Goal: Information Seeking & Learning: Learn about a topic

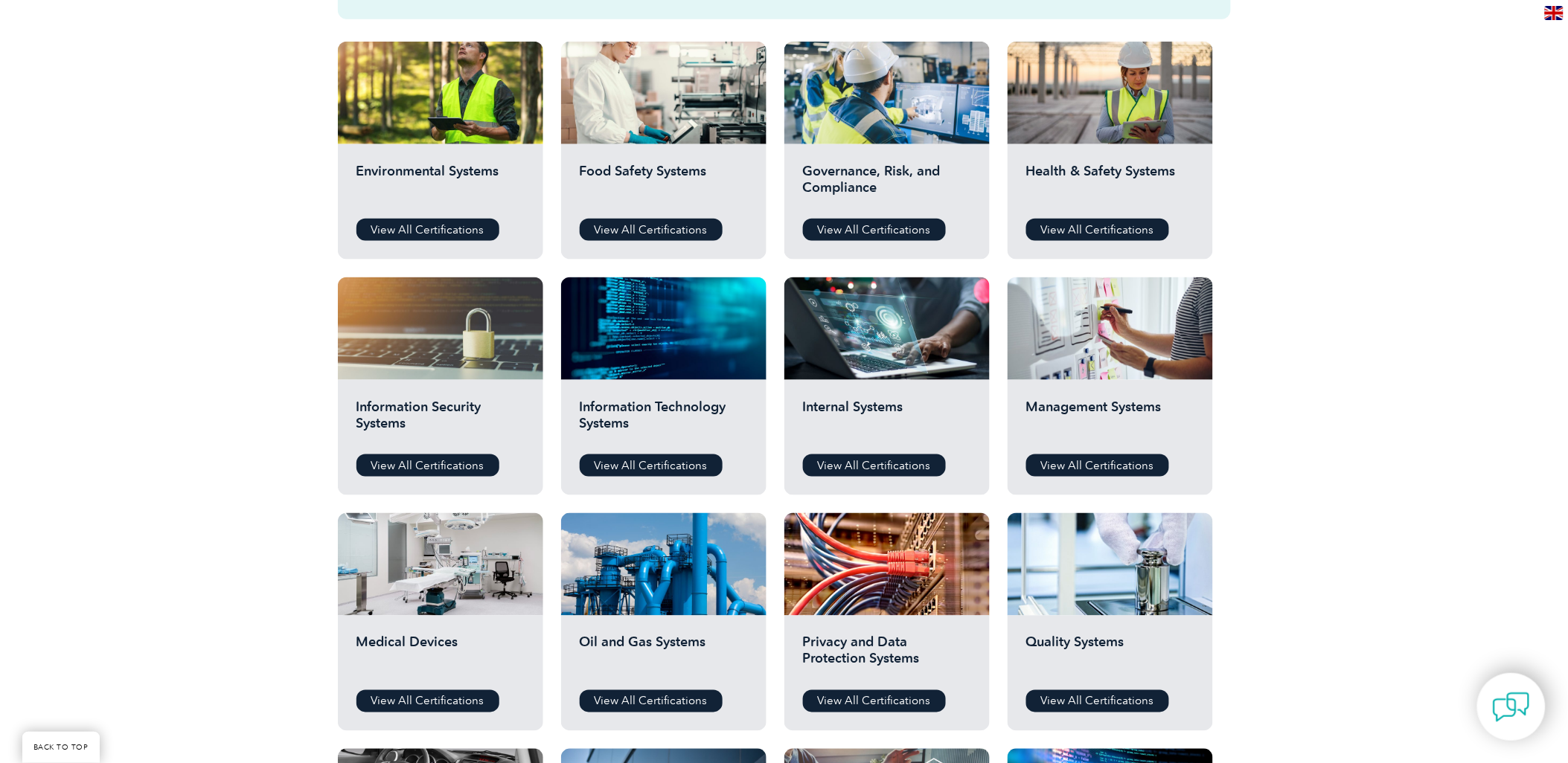
scroll to position [532, 0]
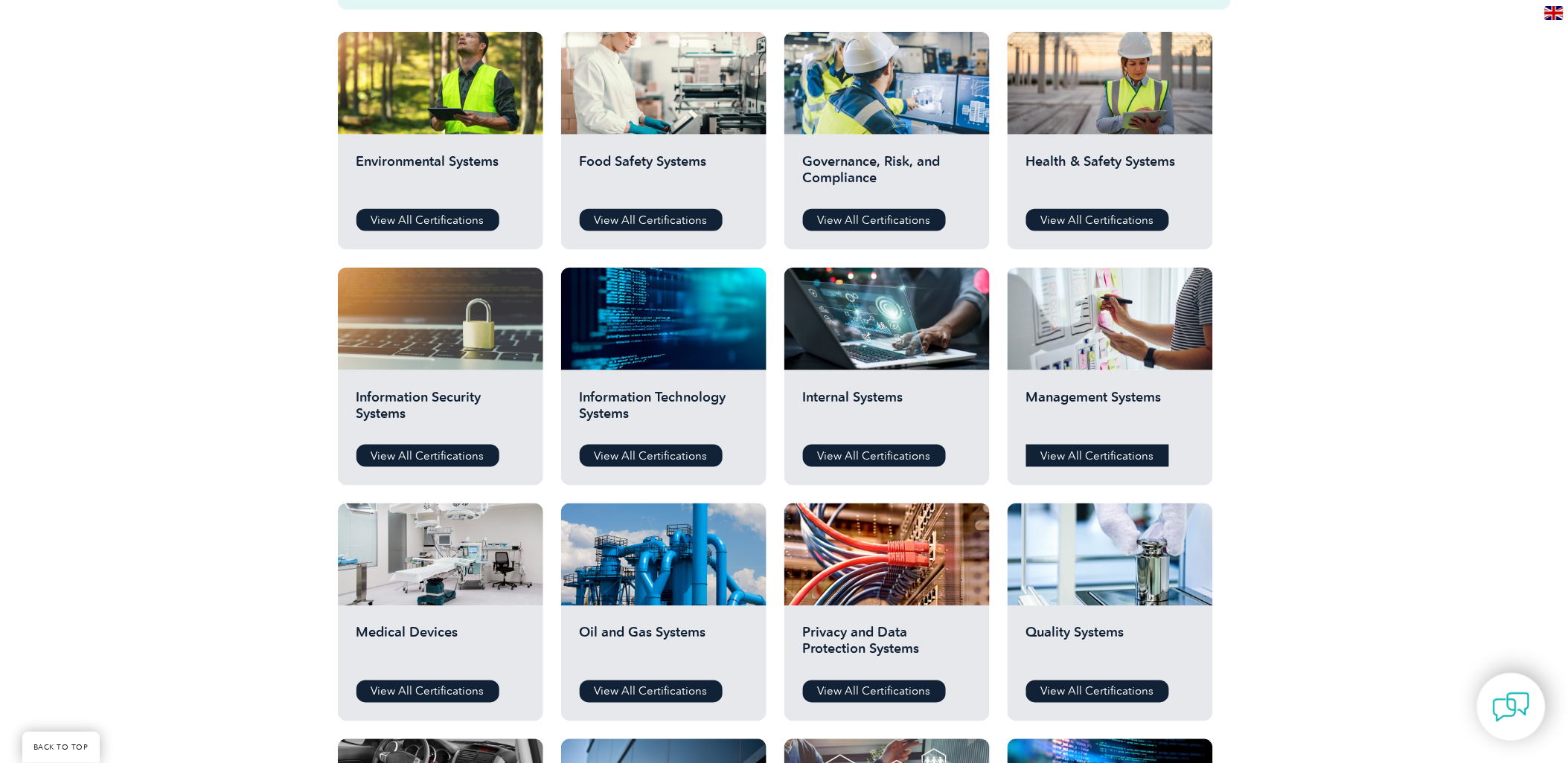
drag, startPoint x: 1081, startPoint y: 456, endPoint x: 1109, endPoint y: 459, distance: 28.2
click at [1081, 456] on link "View All Certifications" at bounding box center [1098, 456] width 143 height 22
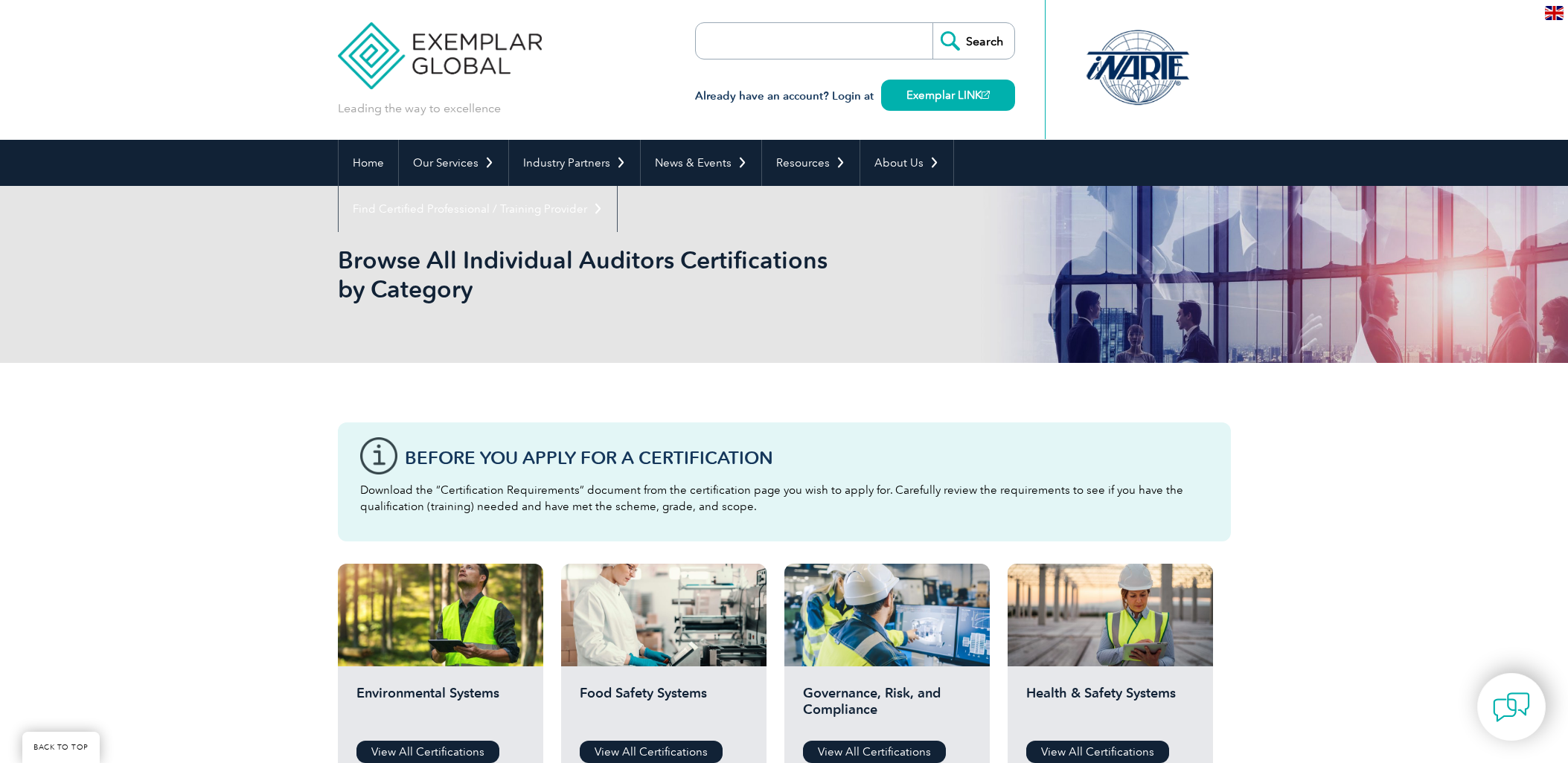
scroll to position [532, 0]
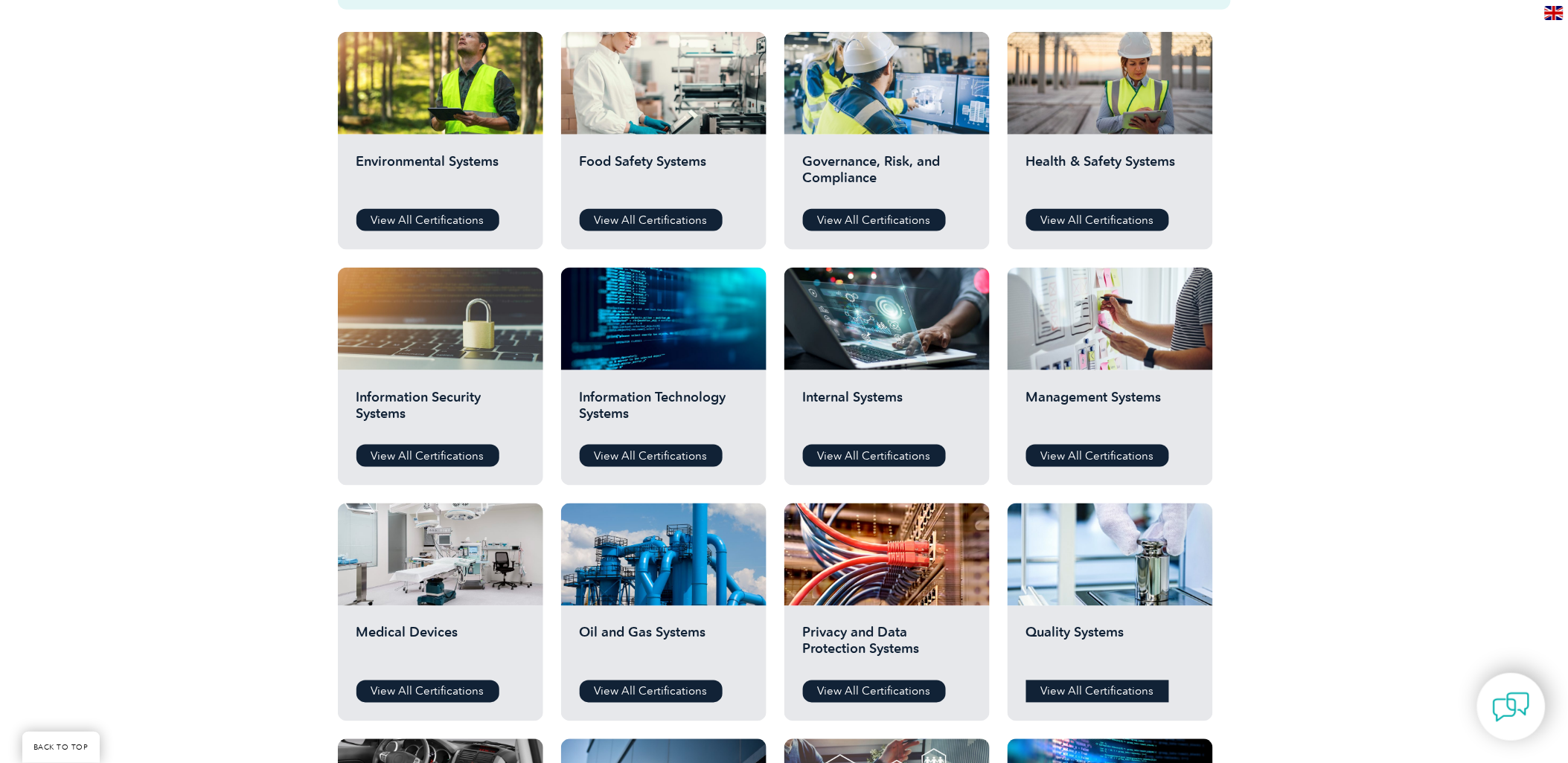
click at [1069, 687] on link "View All Certifications" at bounding box center [1098, 692] width 143 height 22
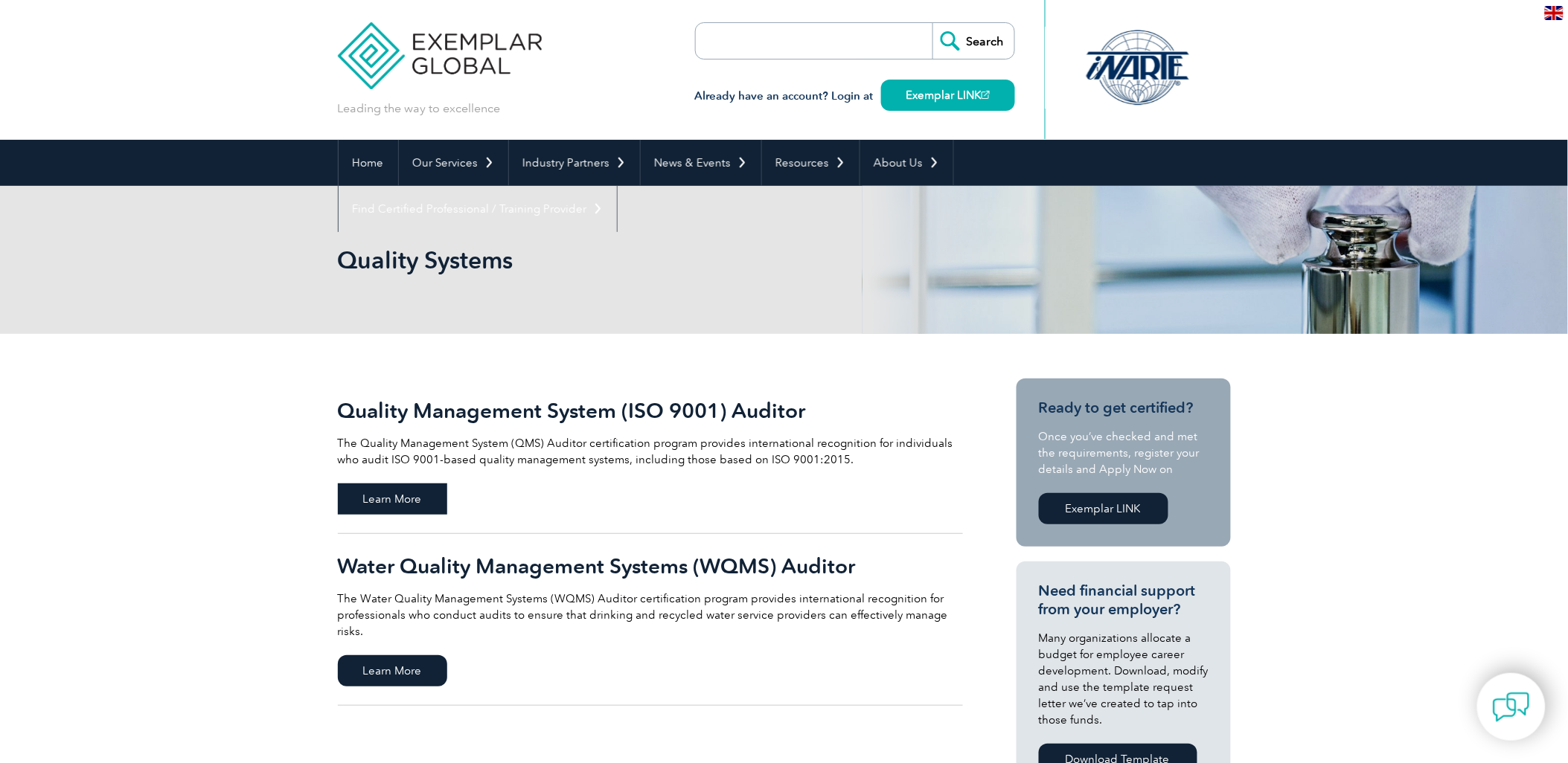
click at [377, 499] on span "Learn More" at bounding box center [392, 499] width 109 height 32
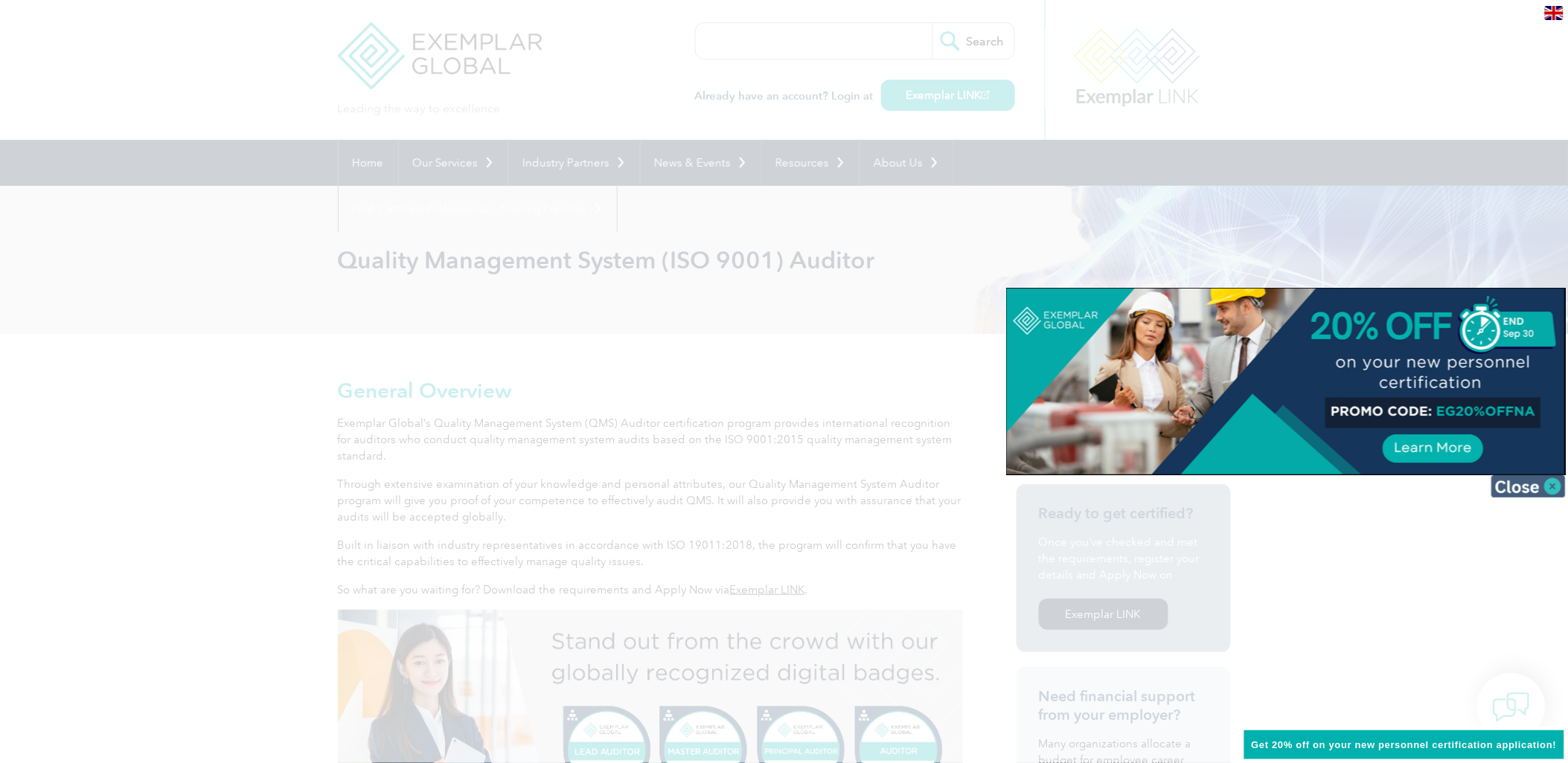
click at [1503, 487] on img at bounding box center [1528, 486] width 75 height 22
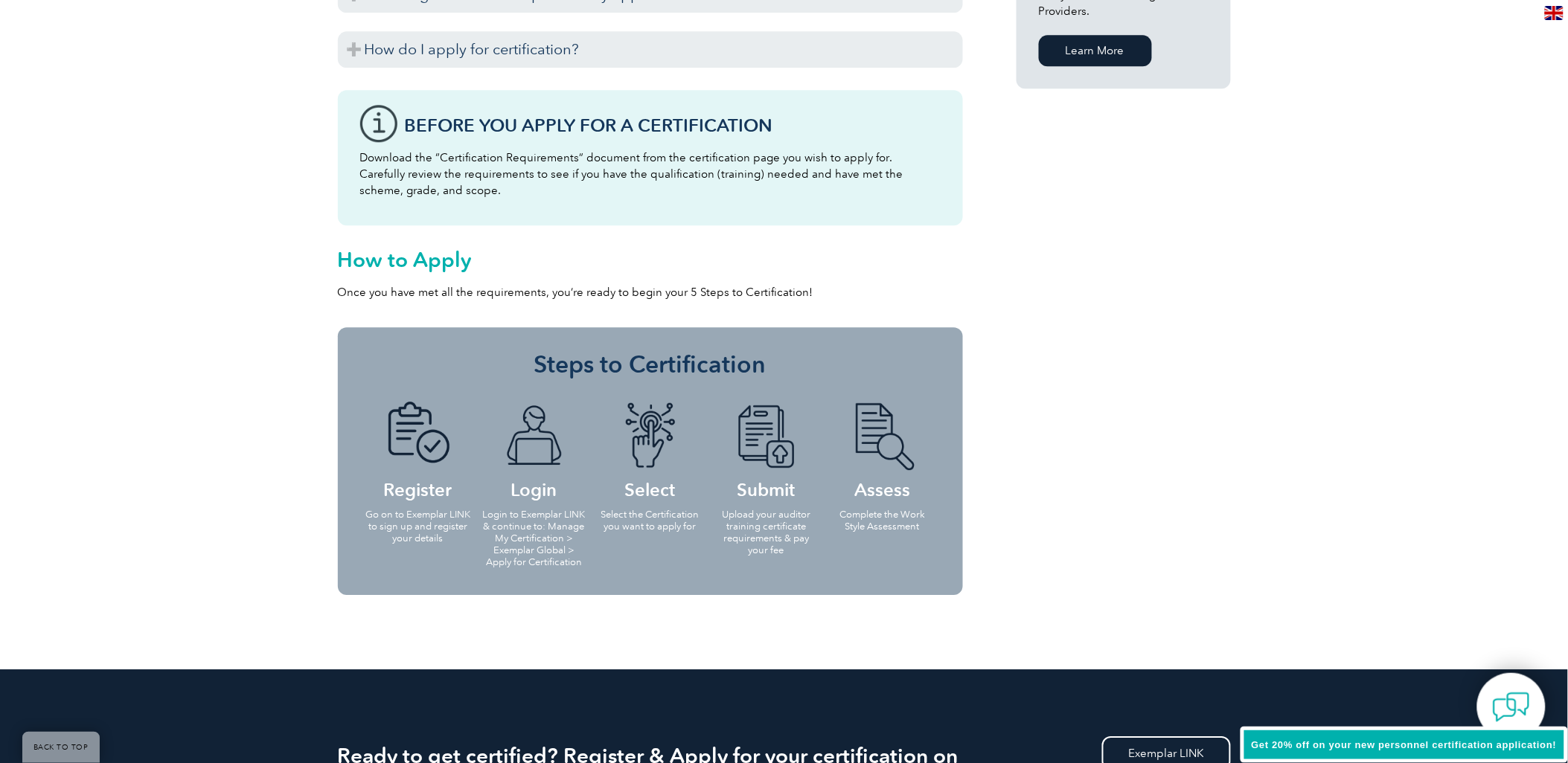
scroll to position [1375, 0]
